Goal: Task Accomplishment & Management: Use online tool/utility

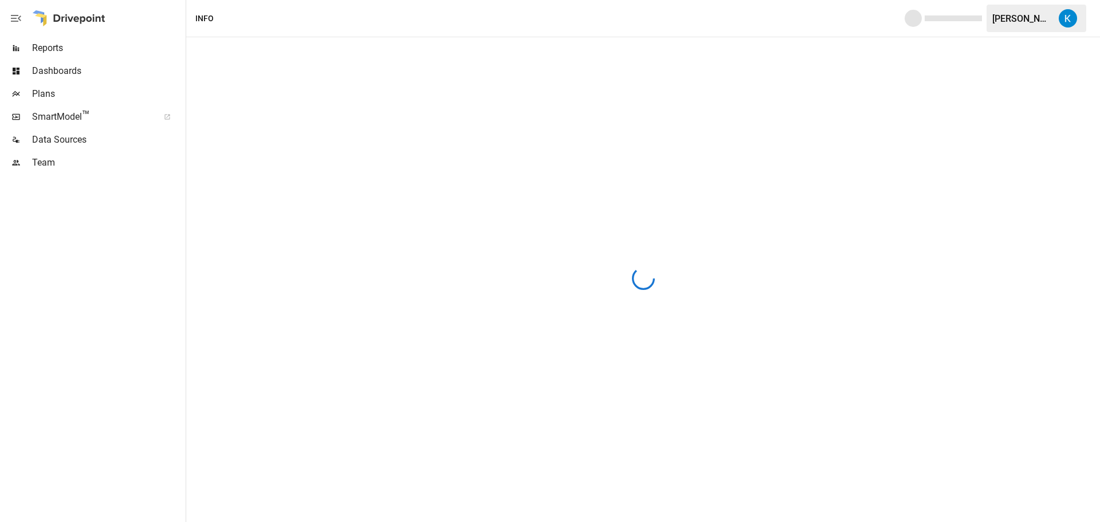
click at [466, 151] on div at bounding box center [643, 279] width 914 height 485
click at [86, 70] on span "Dashboards" at bounding box center [107, 71] width 151 height 14
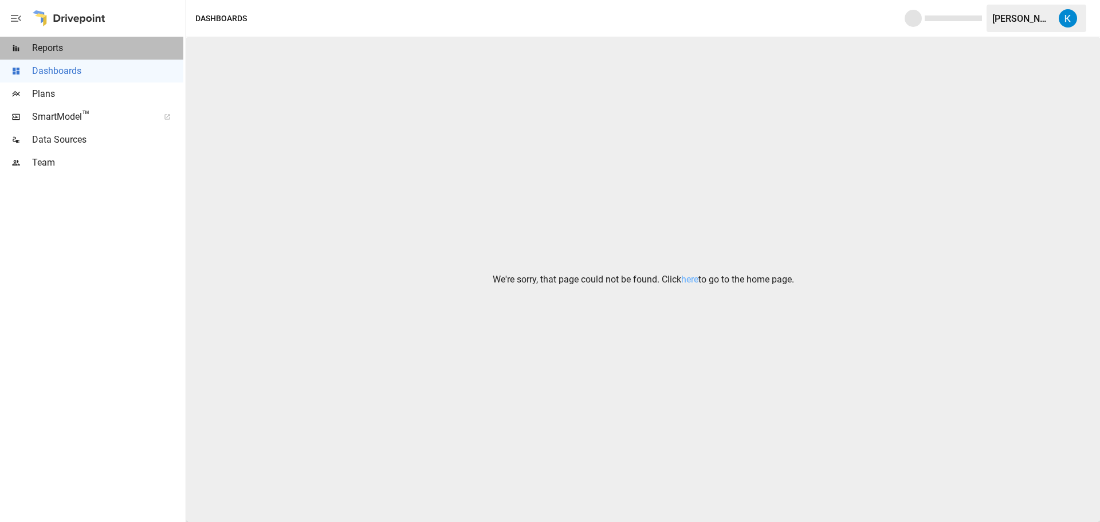
click at [93, 53] on span "Reports" at bounding box center [107, 48] width 151 height 14
click at [52, 56] on div "Reports" at bounding box center [91, 48] width 183 height 23
click at [52, 16] on div at bounding box center [68, 18] width 73 height 37
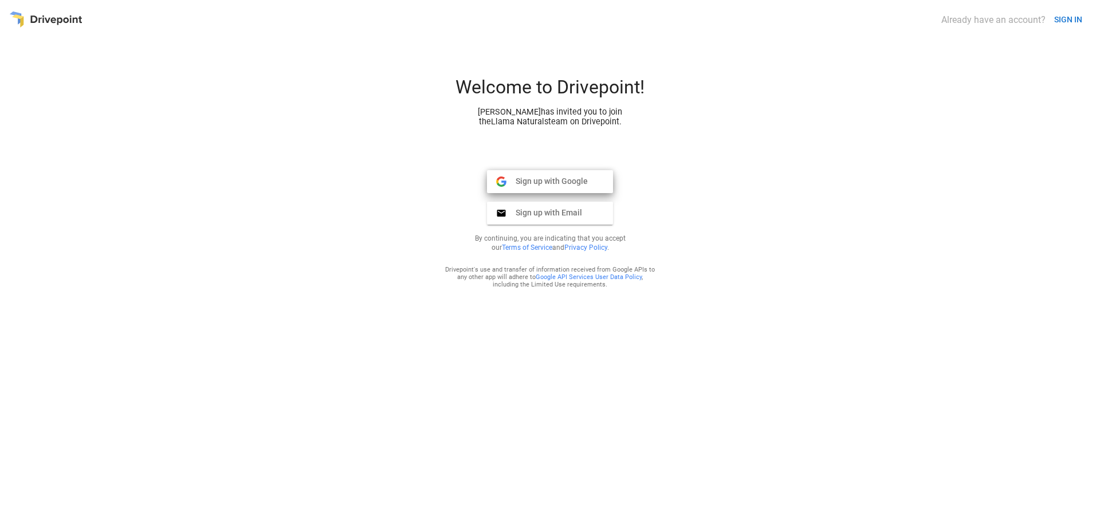
click at [541, 190] on button "Sign up with Google Google" at bounding box center [550, 181] width 126 height 23
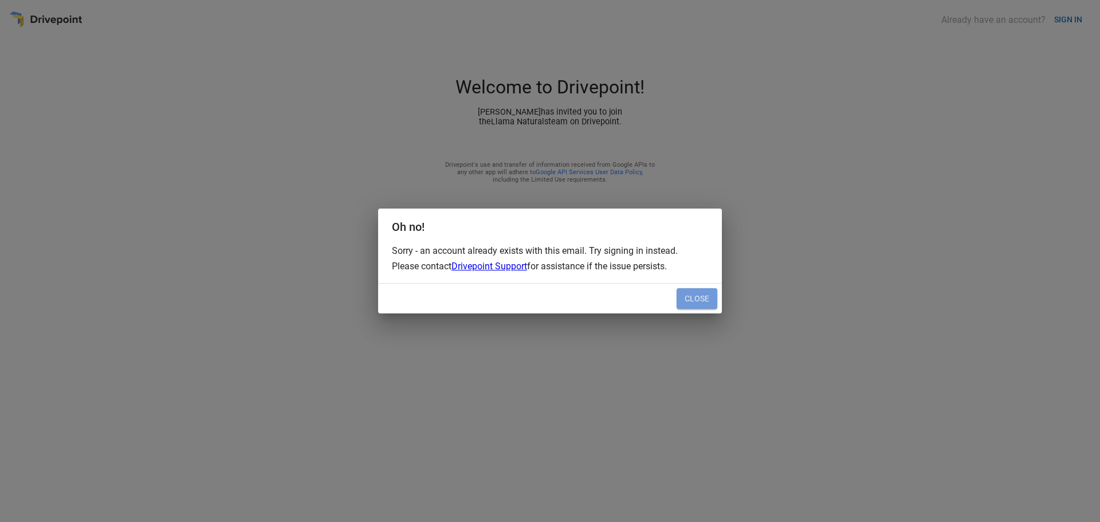
click at [694, 296] on button "Close" at bounding box center [696, 298] width 41 height 21
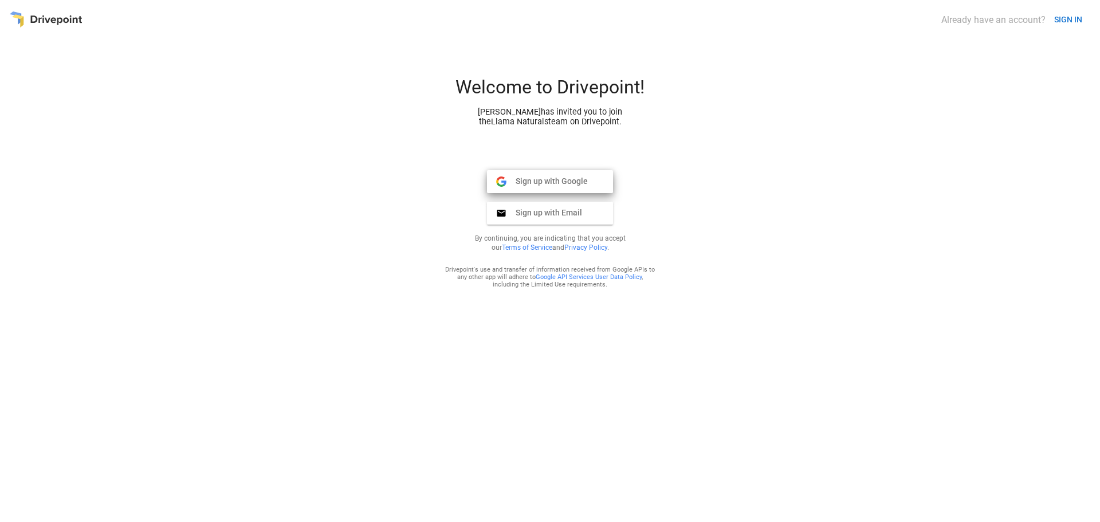
click at [546, 179] on span "Sign up with Google" at bounding box center [546, 181] width 81 height 10
click at [1069, 17] on button "SIGN IN" at bounding box center [1067, 19] width 37 height 21
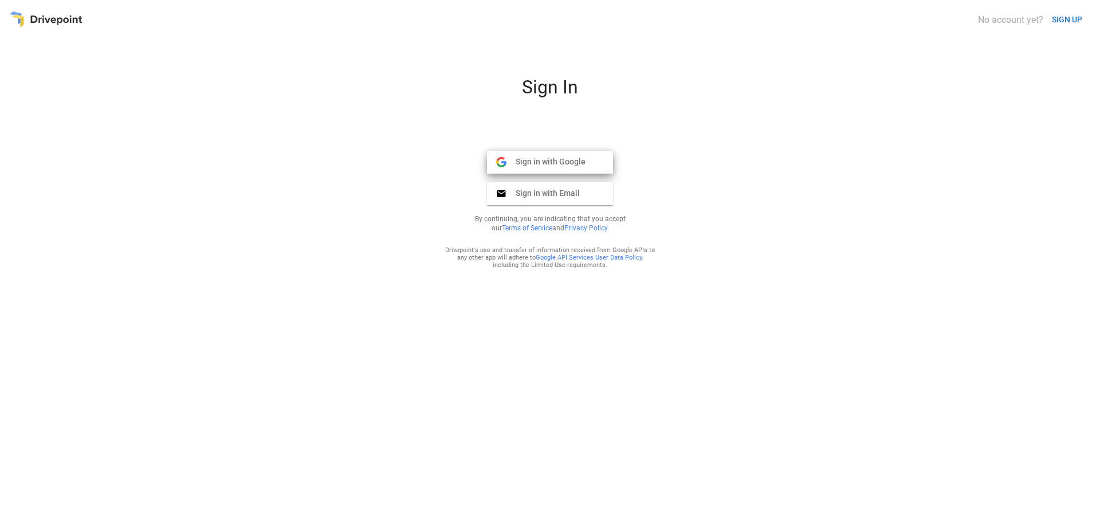
click at [564, 163] on span "Sign in with Google" at bounding box center [545, 161] width 79 height 10
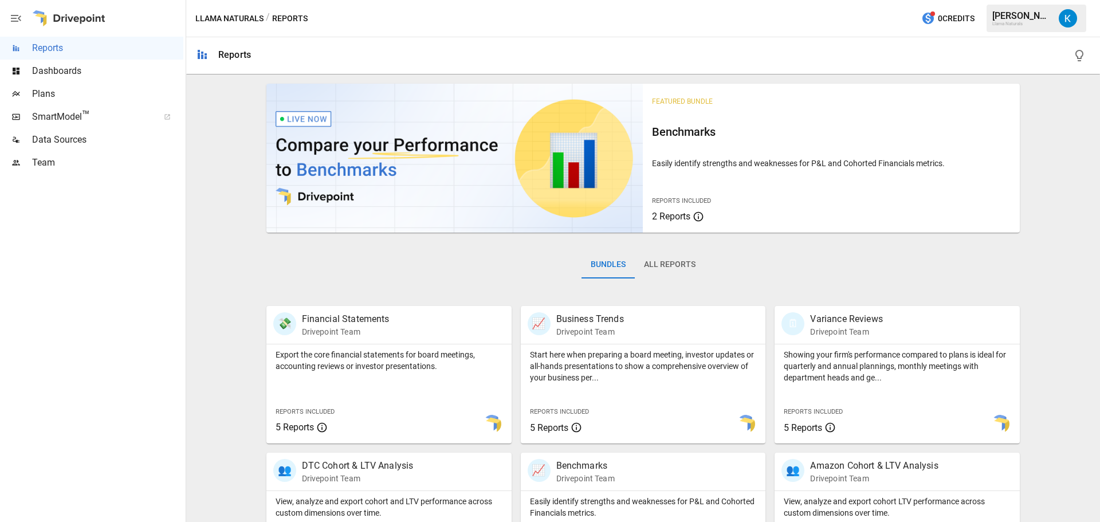
click at [78, 143] on span "Data Sources" at bounding box center [107, 140] width 151 height 14
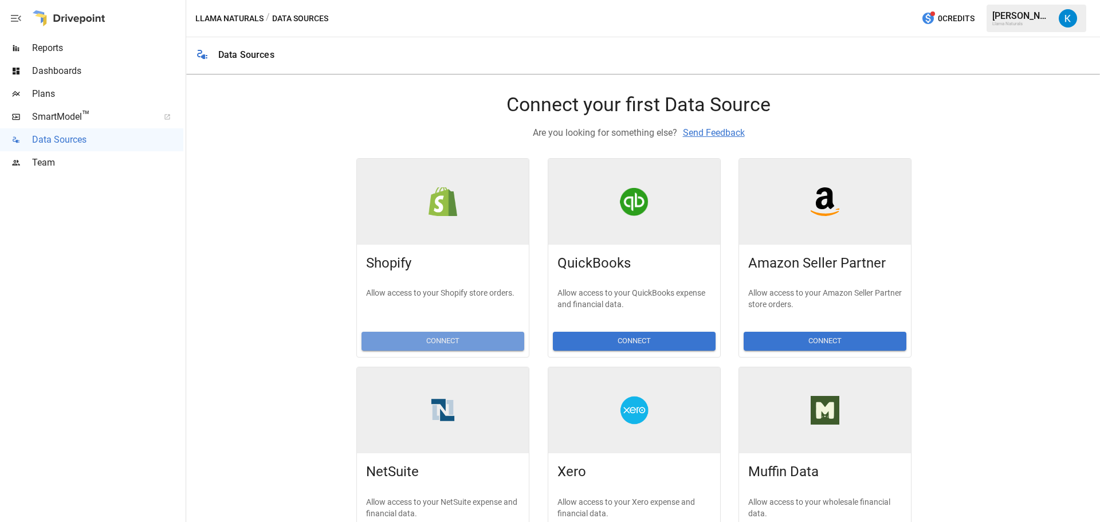
click at [444, 340] on button "Connect" at bounding box center [442, 341] width 163 height 19
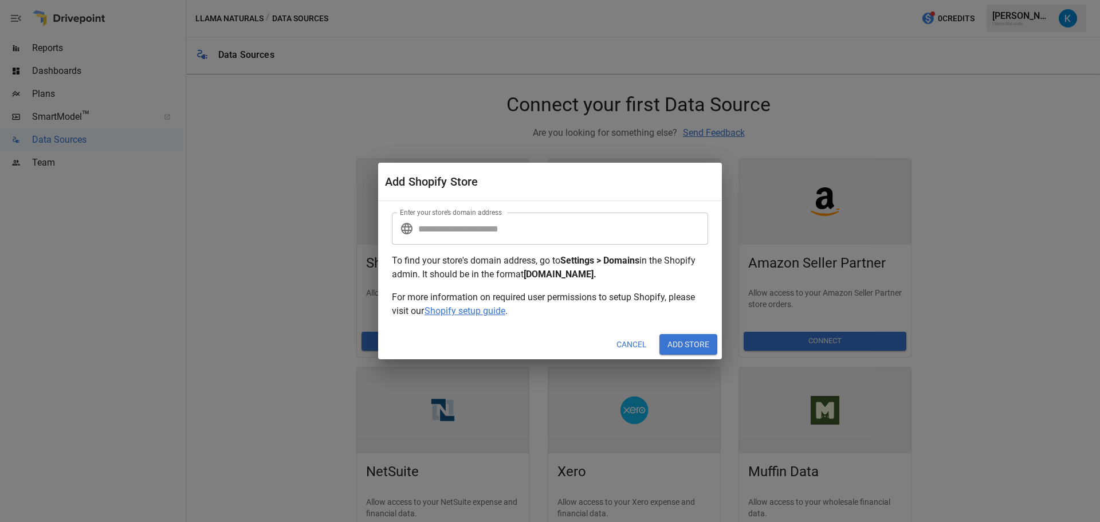
click at [445, 228] on input "Enter your store’s domain address" at bounding box center [563, 228] width 290 height 32
click at [601, 224] on input "Enter your store’s domain address" at bounding box center [563, 228] width 290 height 32
paste input "**********"
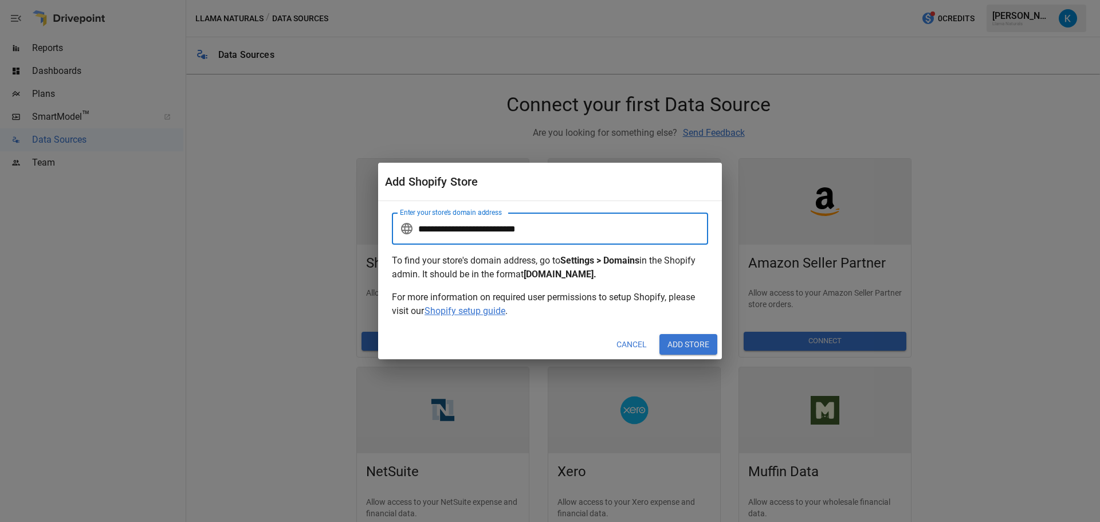
type input "**********"
click at [702, 342] on button "Add Store" at bounding box center [688, 344] width 58 height 21
